Goal: Task Accomplishment & Management: Use online tool/utility

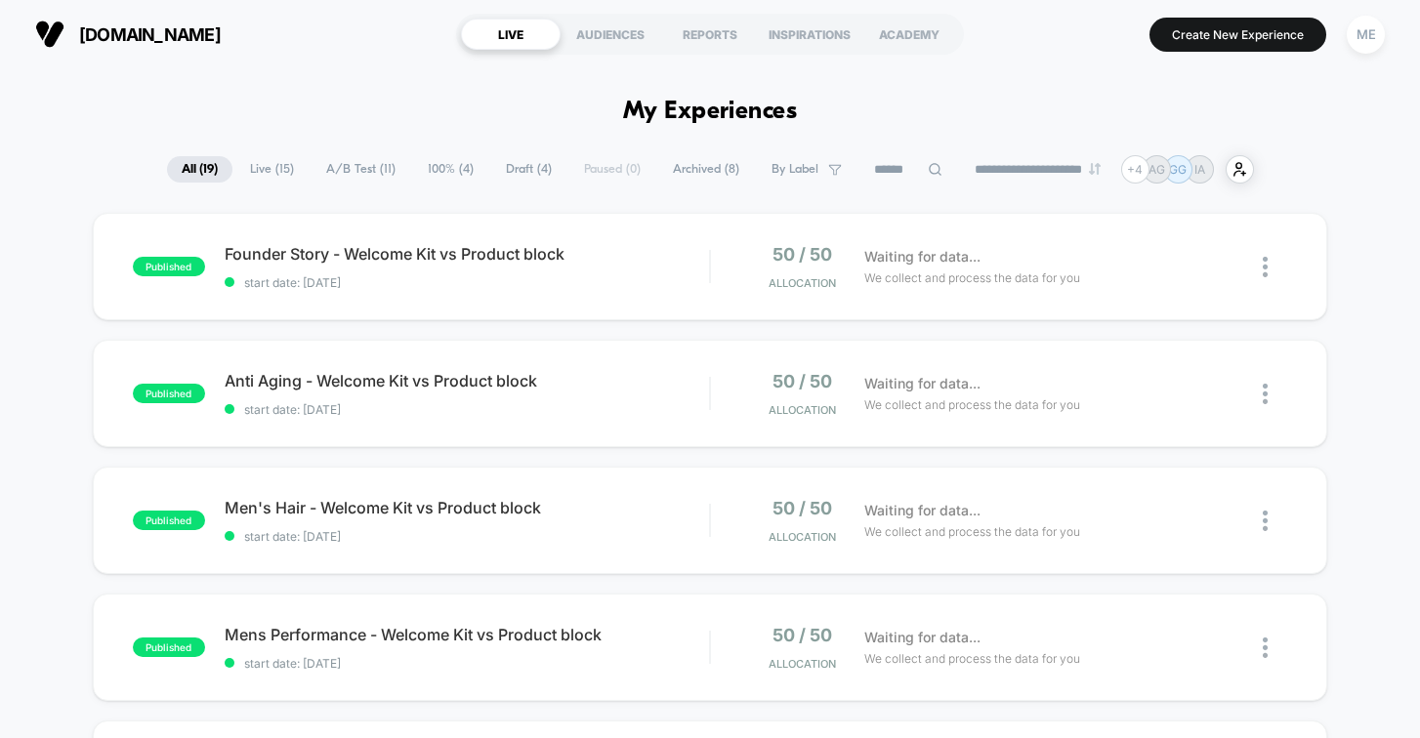
click at [111, 21] on button "[DOMAIN_NAME]" at bounding box center [127, 34] width 197 height 31
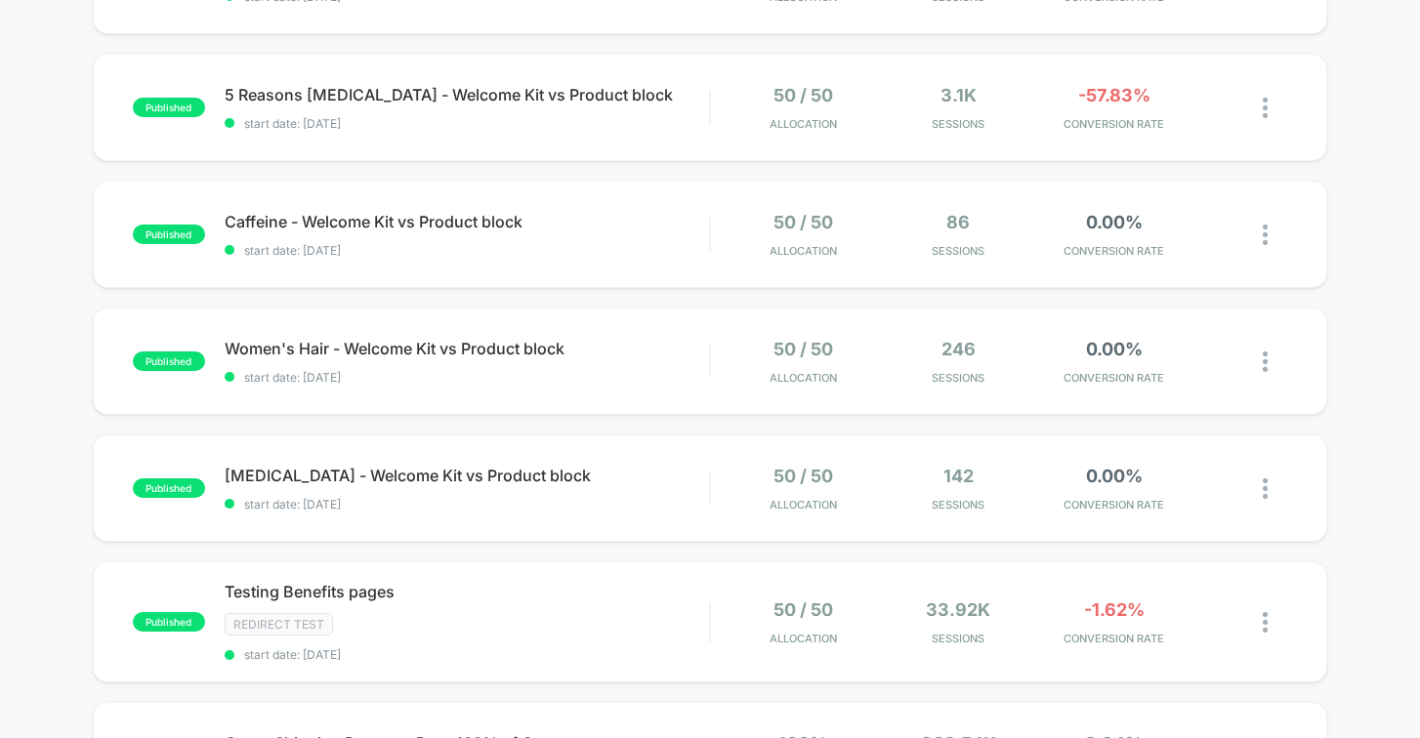
scroll to position [573, 0]
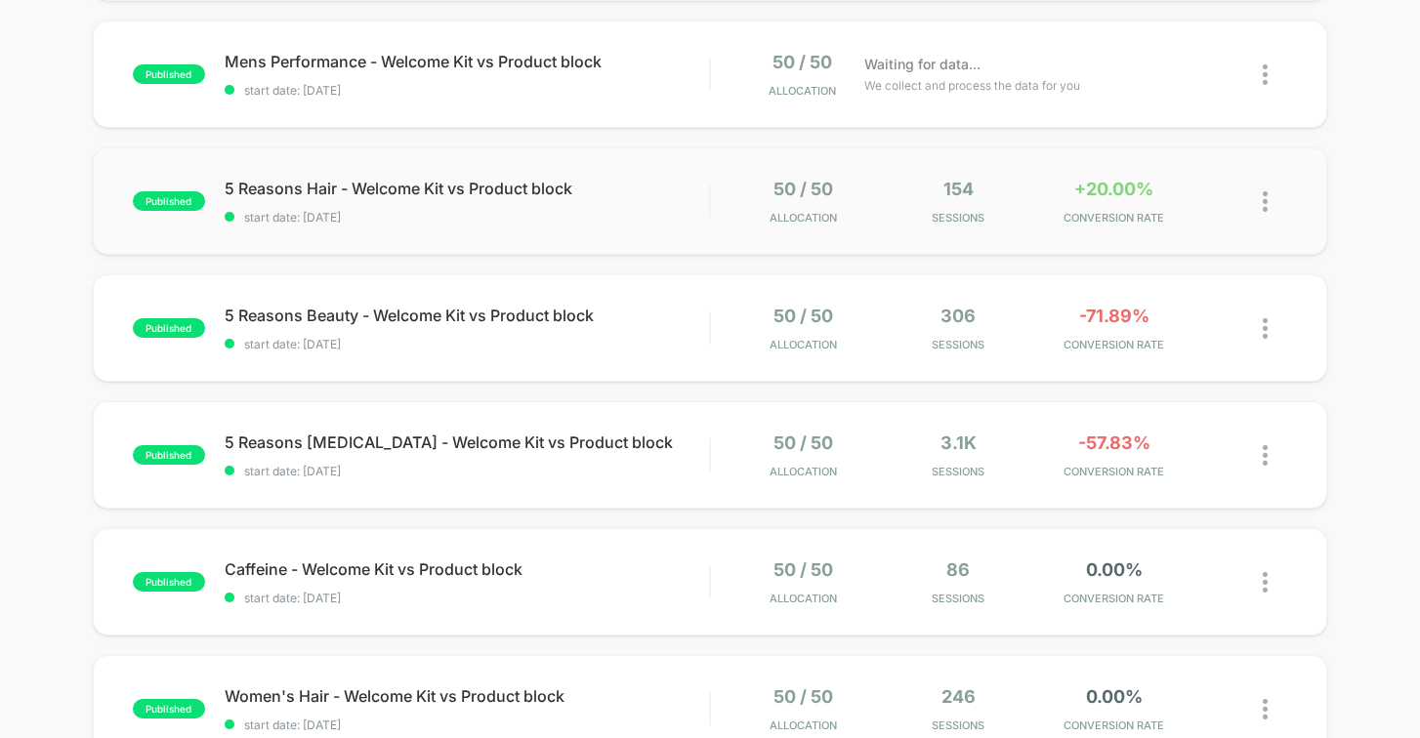
click at [586, 227] on div "published 5 Reasons Hair - Welcome Kit vs Product block start date: [DATE] 50 /…" at bounding box center [710, 200] width 1235 height 107
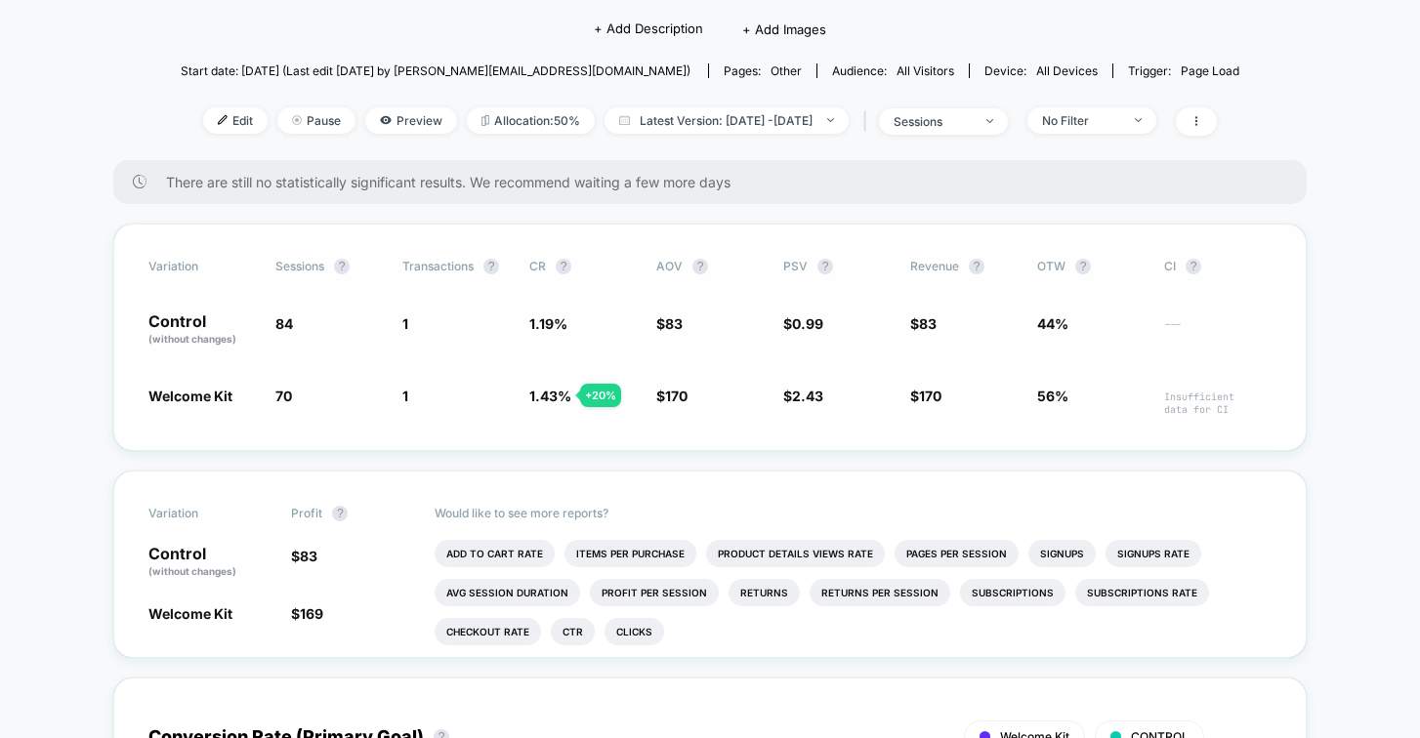
scroll to position [178, 0]
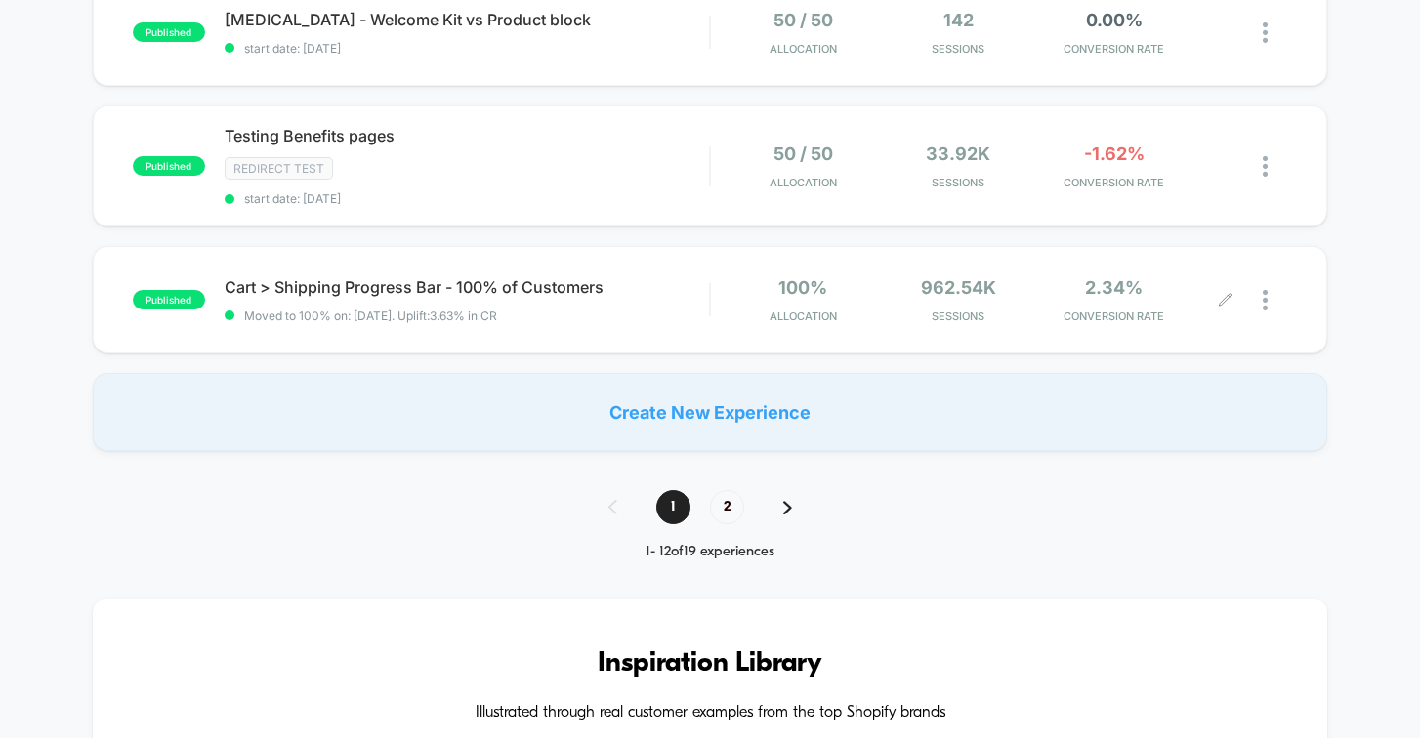
scroll to position [1314, 0]
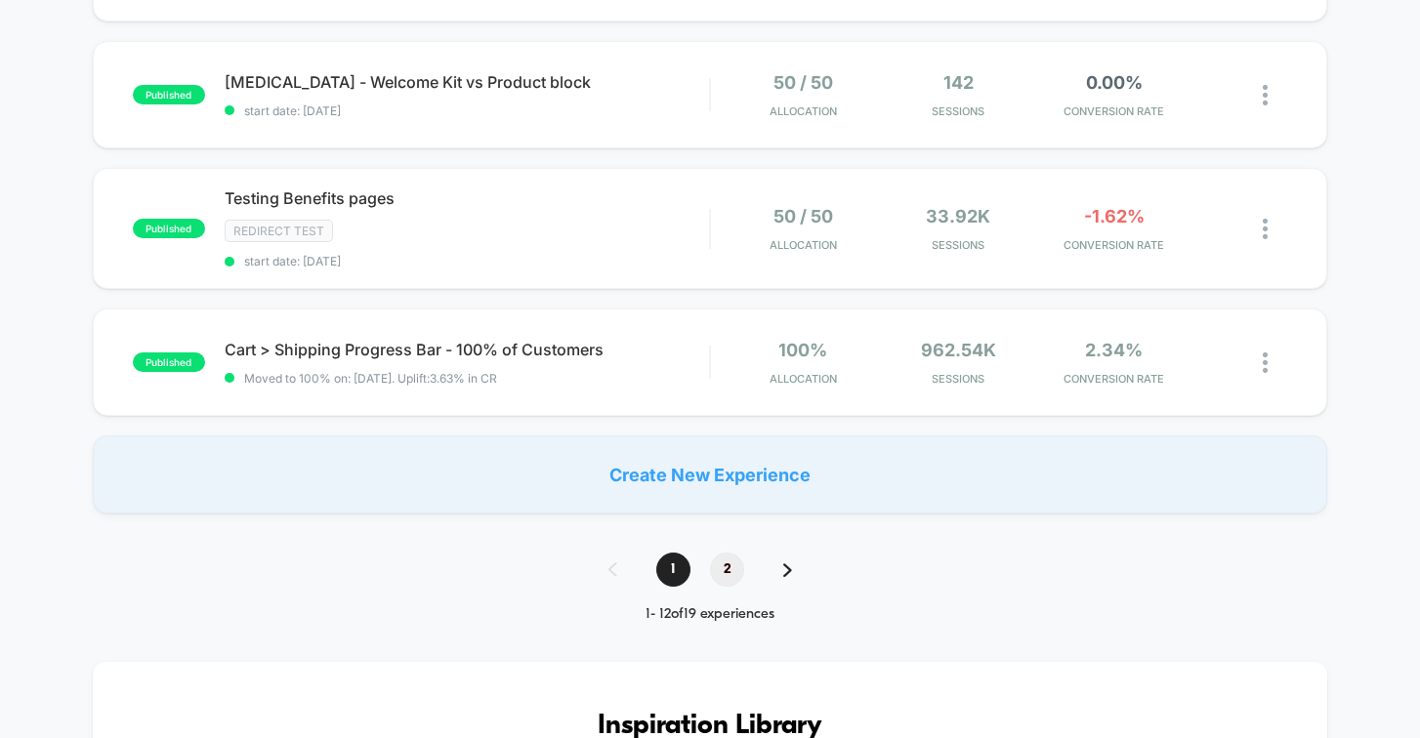
click at [725, 563] on span "2" at bounding box center [727, 570] width 34 height 34
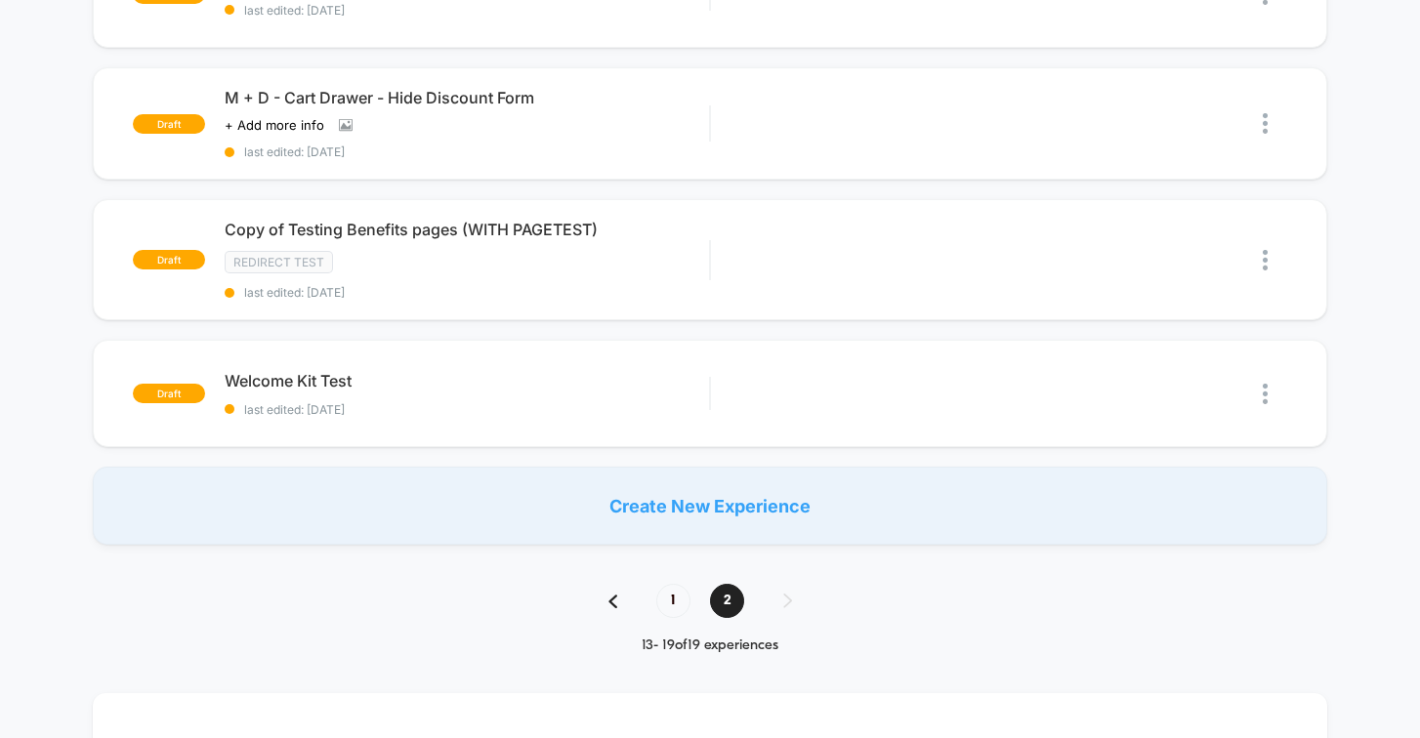
scroll to position [0, 0]
